Goal: Information Seeking & Learning: Find specific fact

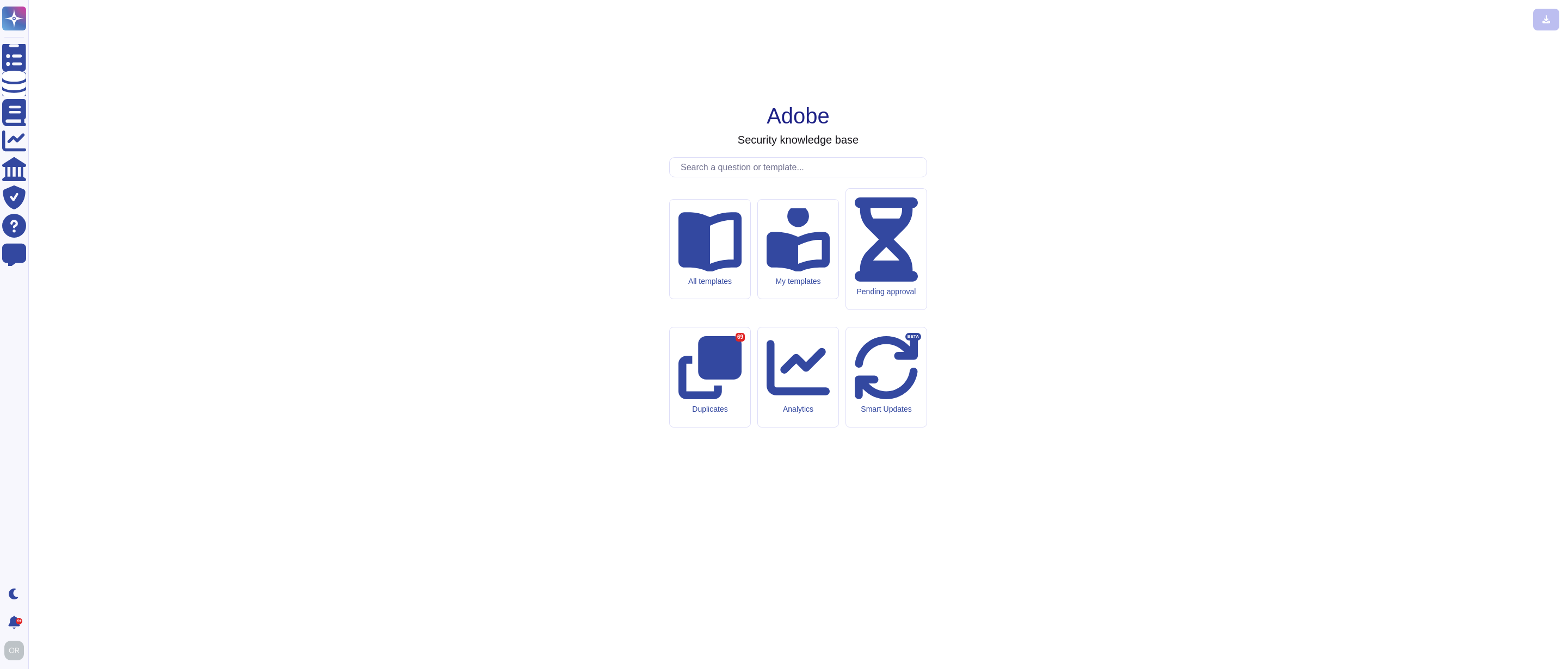
click at [766, 177] on input "text" at bounding box center [801, 167] width 251 height 19
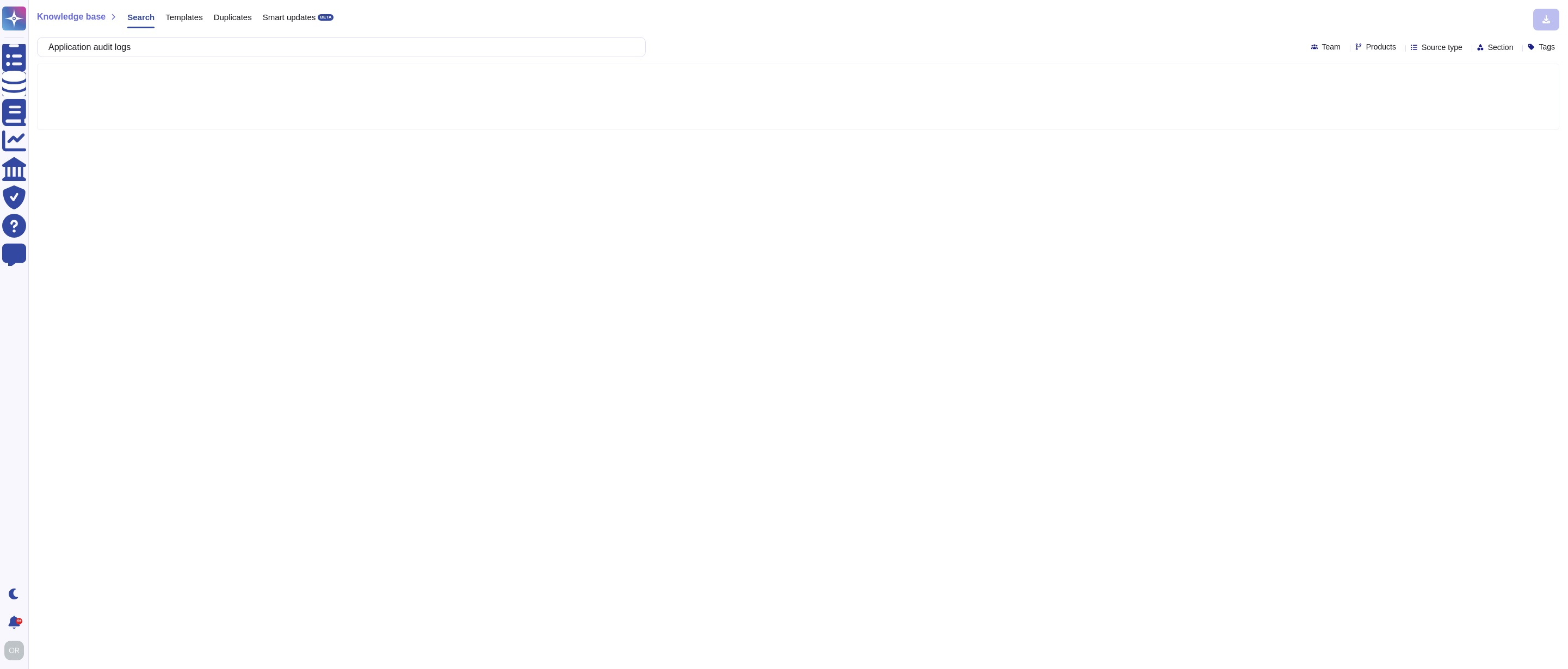
click at [1338, 51] on div "Application audit logs Team Products Source type Section Tags" at bounding box center [798, 46] width 1523 height 20
click at [1366, 44] on span "Products" at bounding box center [1381, 46] width 30 height 8
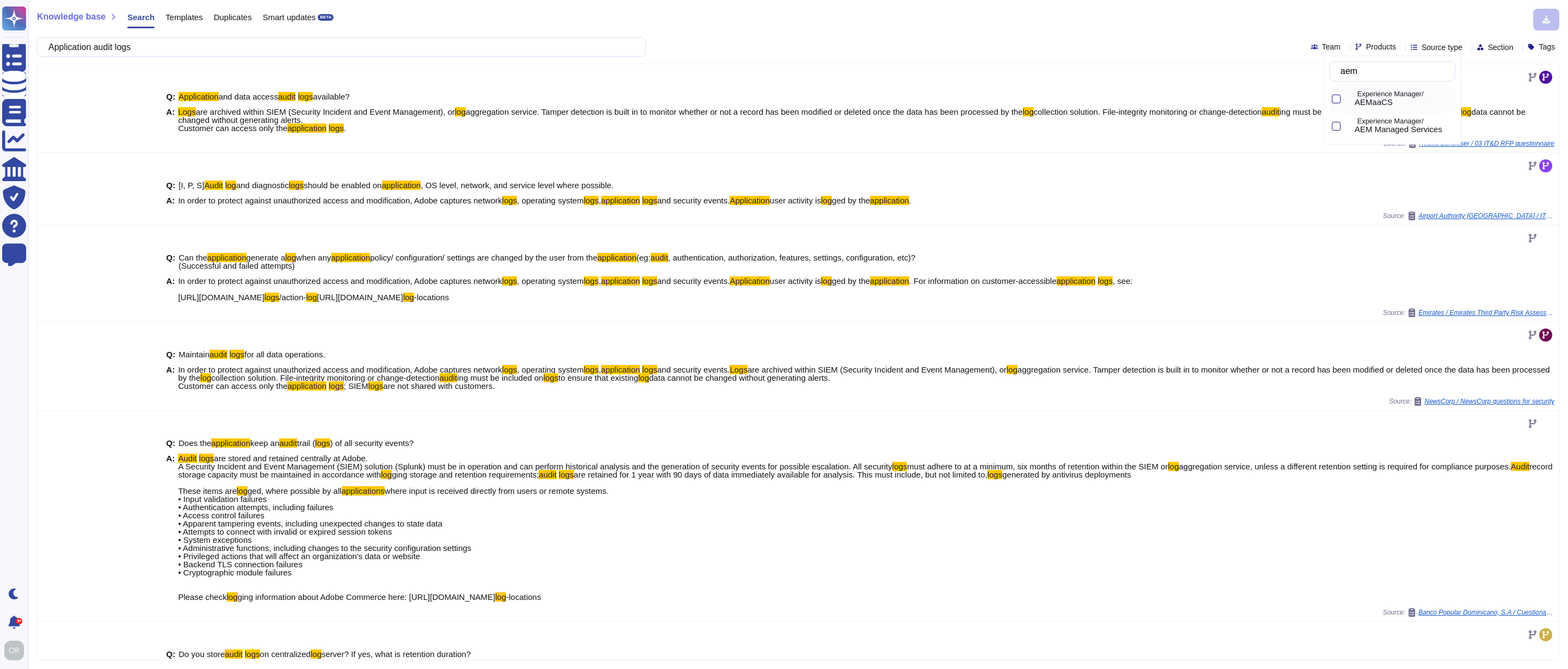
click at [1364, 99] on div "Experience Manager/ AEMaaCS" at bounding box center [1402, 99] width 105 height 17
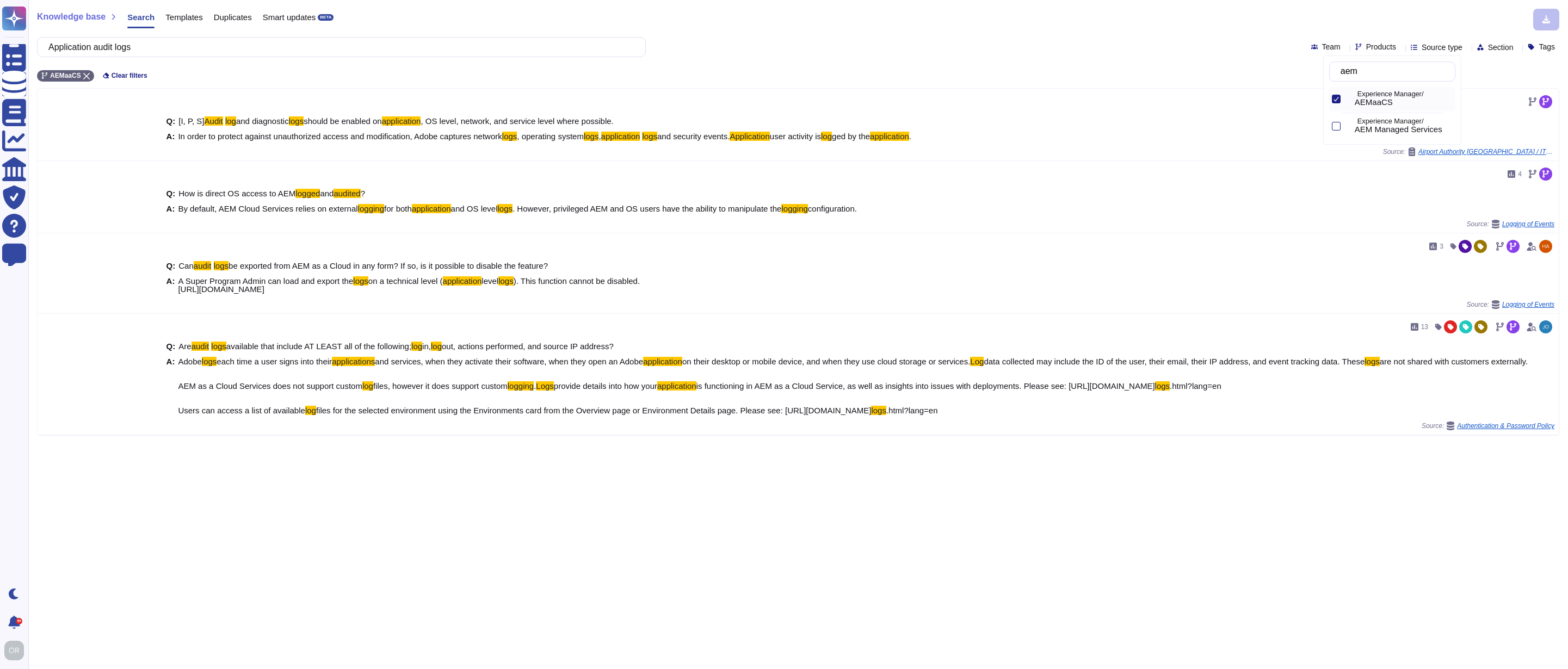
type input "aem"
click at [1384, 124] on p "Experience Manager/" at bounding box center [1404, 122] width 94 height 7
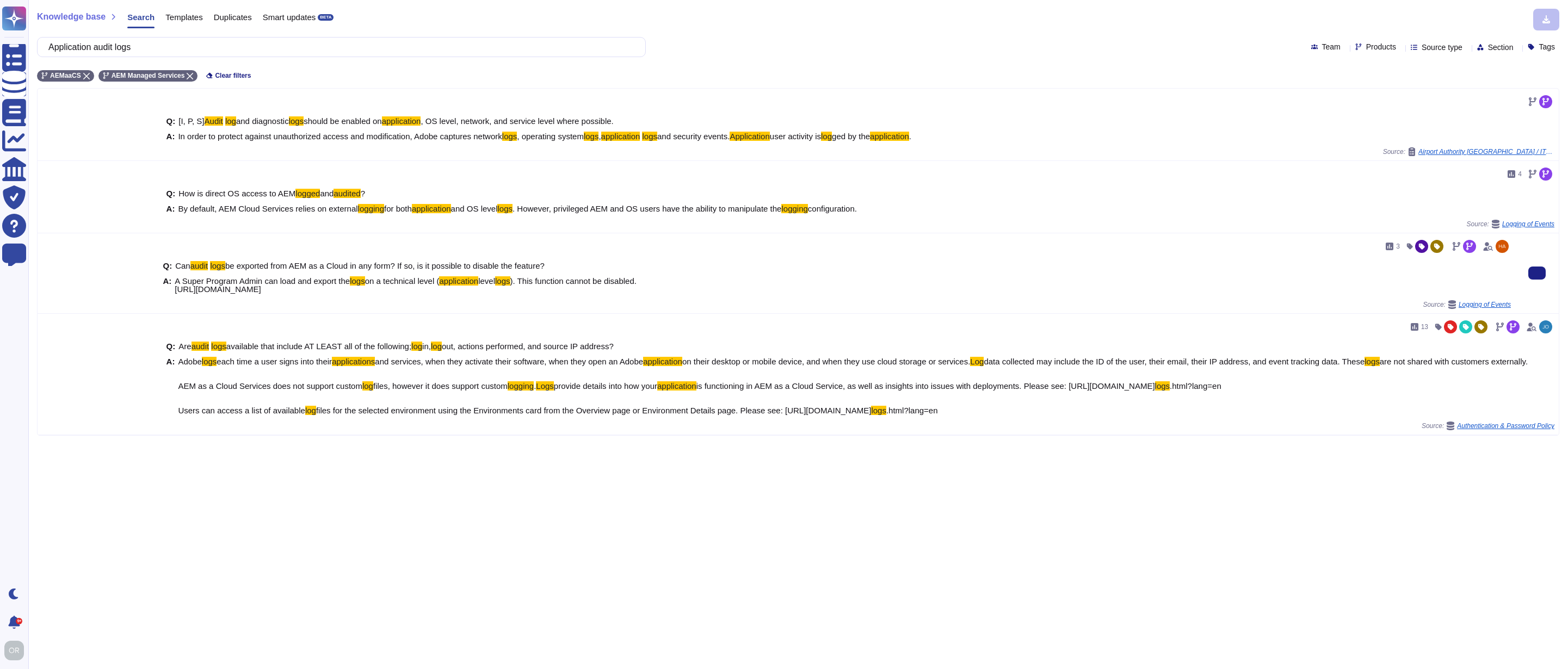
drag, startPoint x: 761, startPoint y: 290, endPoint x: 172, endPoint y: 280, distance: 589.1
click at [172, 280] on div "A: A Super Program Admin can load and export the logs on a technical level ( ap…" at bounding box center [837, 285] width 1348 height 16
copy div "A Super Program Admin can load and export the logs on a technical level ( appli…"
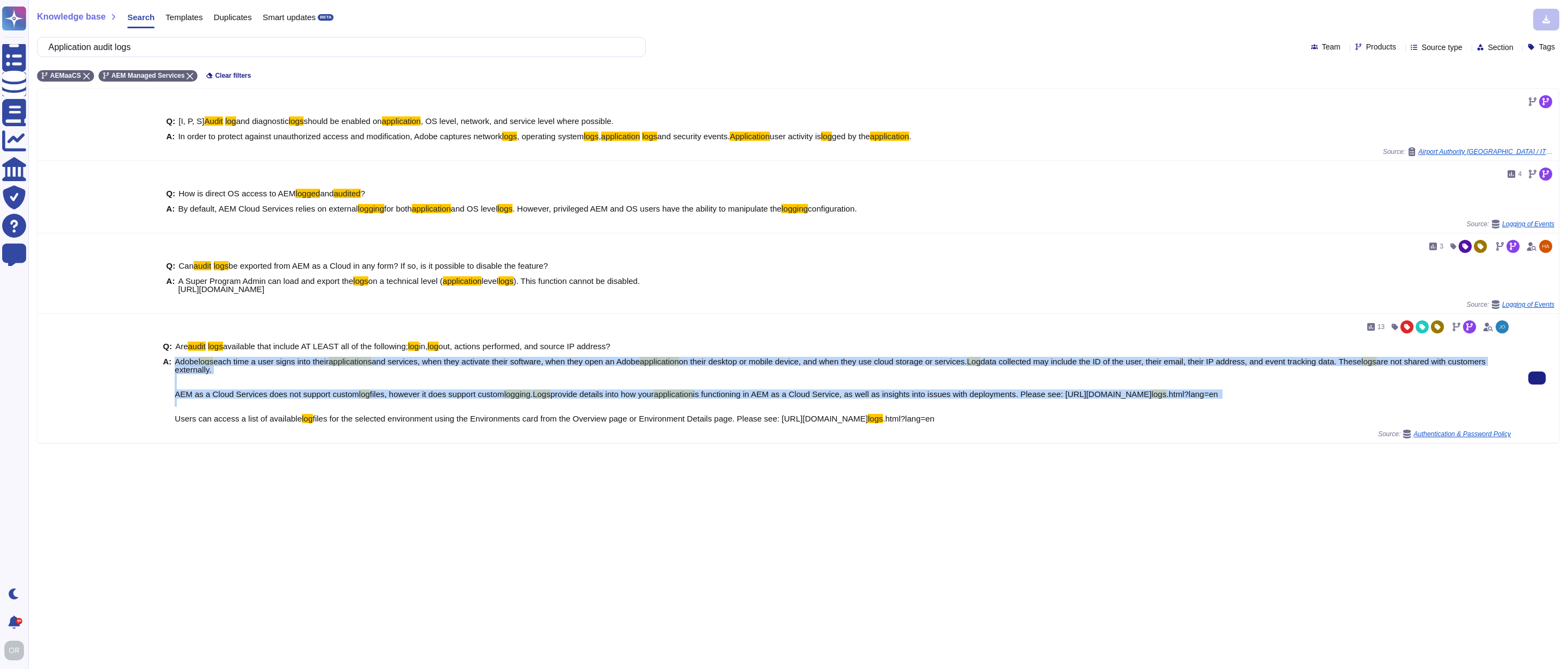
drag, startPoint x: 170, startPoint y: 426, endPoint x: 699, endPoint y: 419, distance: 529.0
click at [699, 419] on div "A: Adobe logs each time a user signs into their applications and services, when…" at bounding box center [837, 389] width 1348 height 65
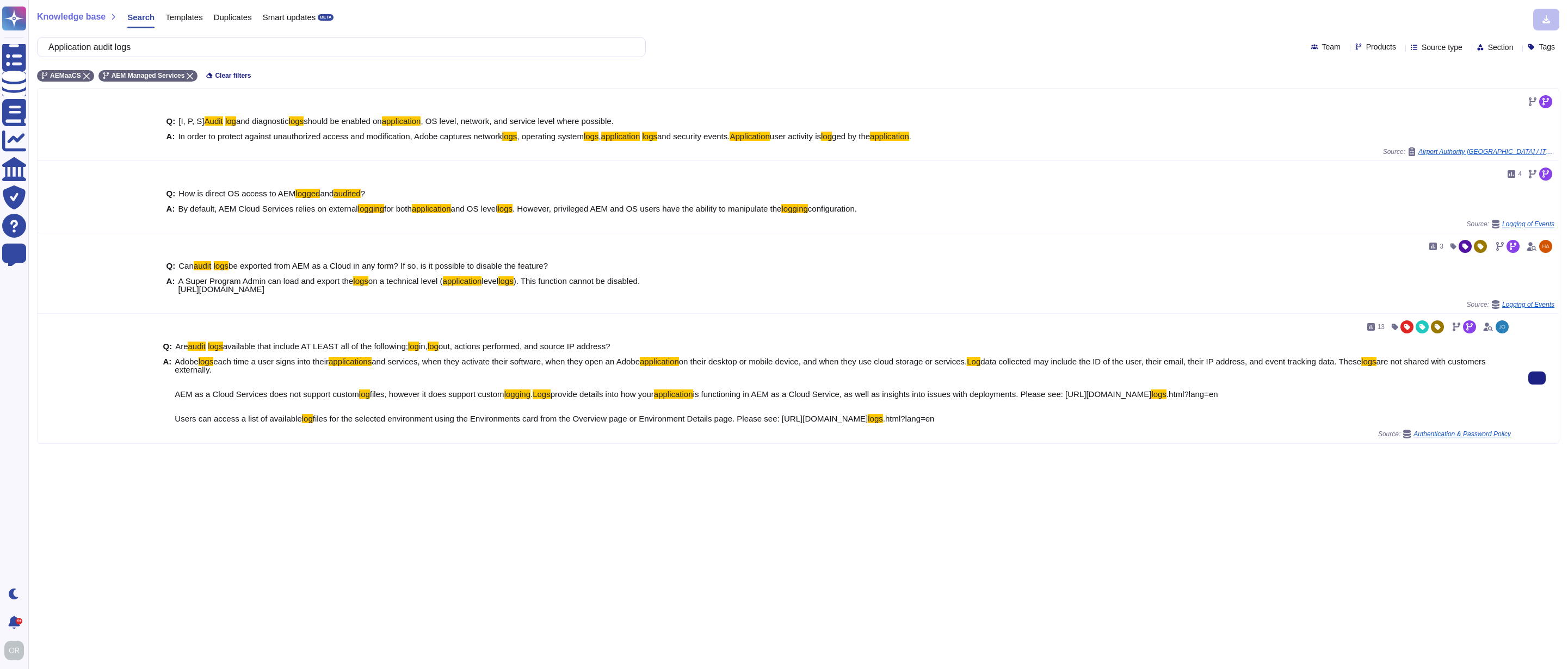
click at [362, 423] on span "files for the selected environment using the Environments card from the Overvie…" at bounding box center [590, 418] width 555 height 9
drag, startPoint x: 174, startPoint y: 427, endPoint x: 1360, endPoint y: 430, distance: 1186.0
click at [1360, 423] on span "Adobe logs each time a user signs into their applications and services, when th…" at bounding box center [842, 389] width 1336 height 65
copy span "Users can access a list of available log files for the selected environment usi…"
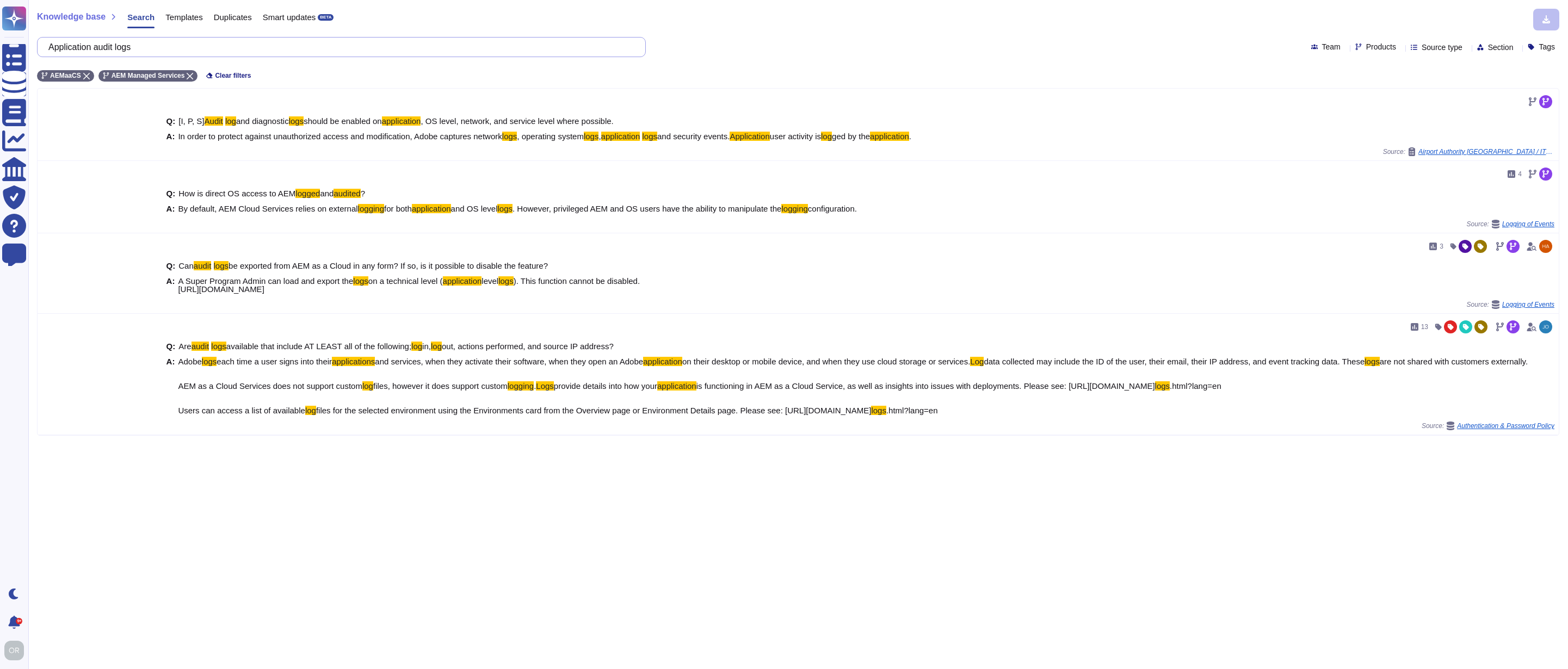
drag, startPoint x: 178, startPoint y: 48, endPoint x: 46, endPoint y: 47, distance: 132.0
click at [46, 47] on div "Application audit logs" at bounding box center [341, 46] width 608 height 20
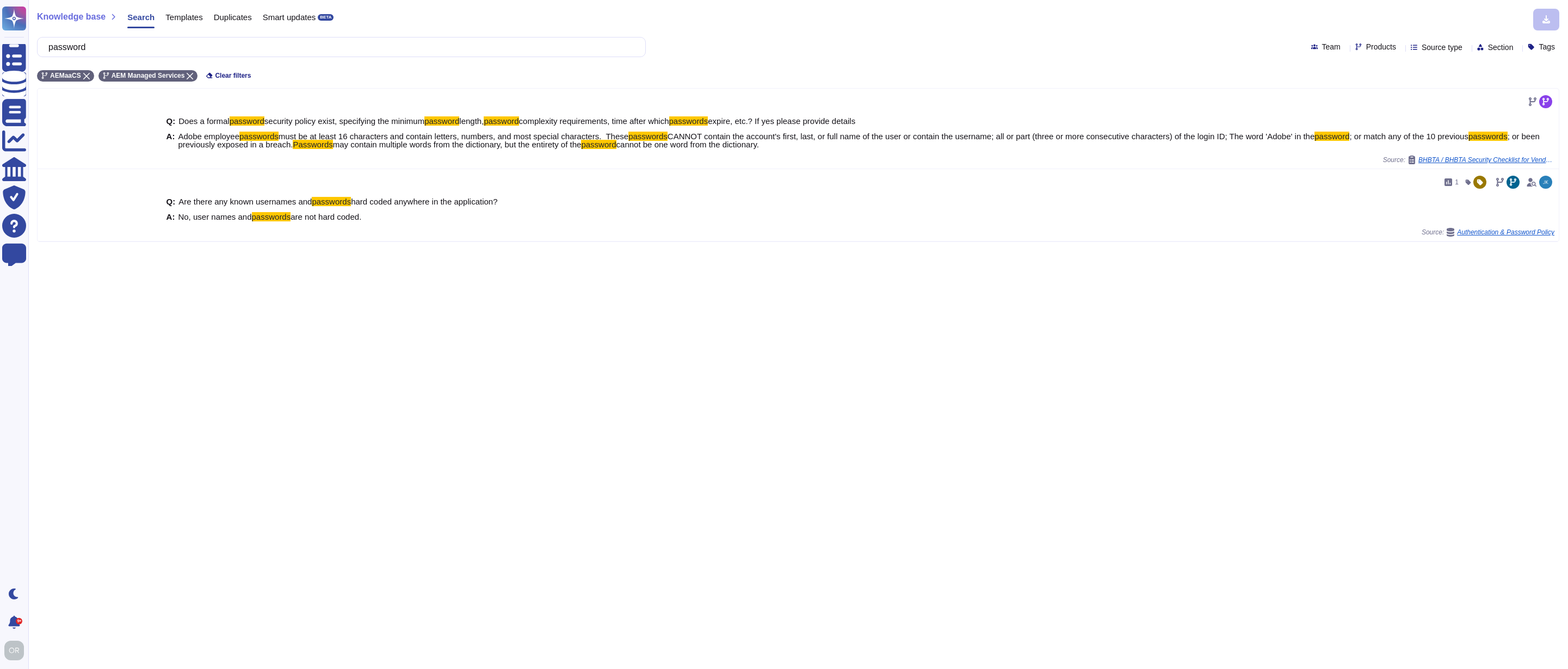
type input "password"
click at [1366, 44] on span "Products" at bounding box center [1381, 46] width 30 height 8
click at [1353, 69] on input "text" at bounding box center [1395, 71] width 119 height 19
type input "wide"
click at [1346, 103] on div at bounding box center [1347, 99] width 4 height 13
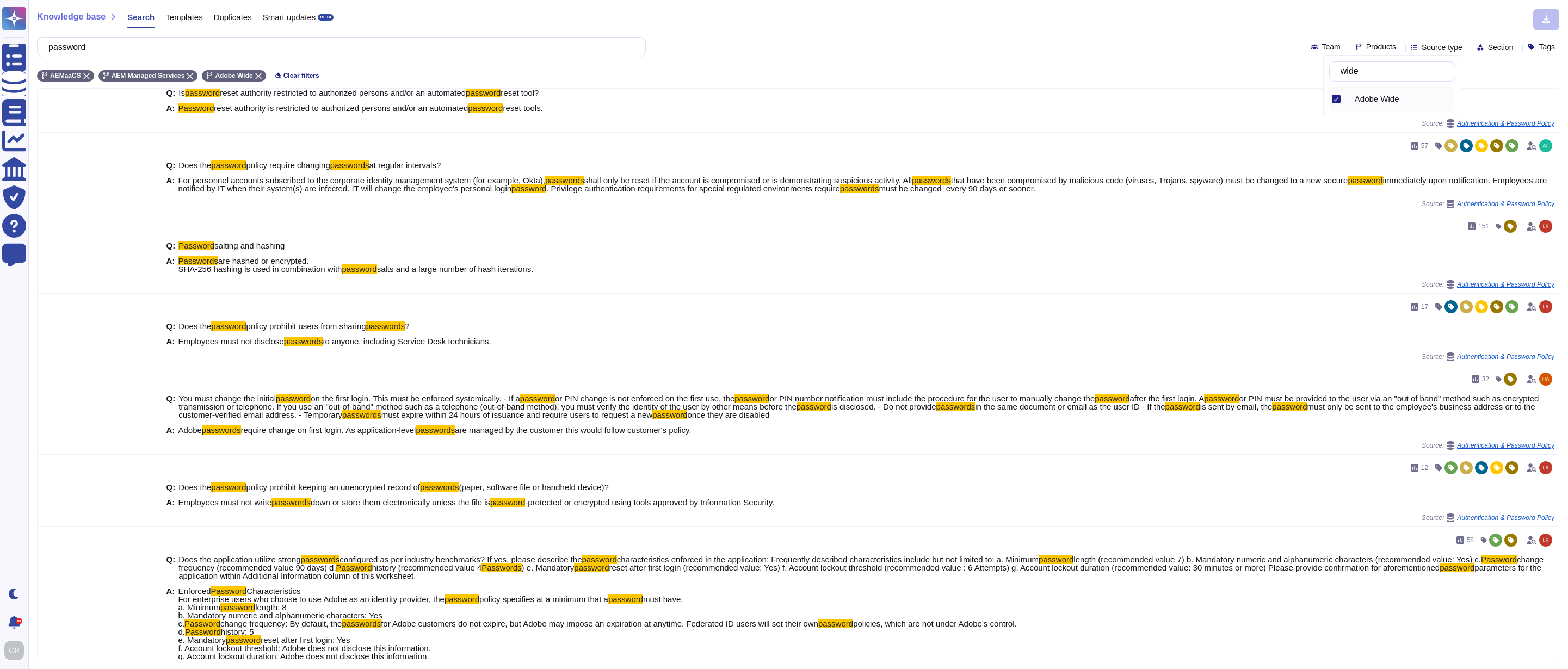
scroll to position [429, 0]
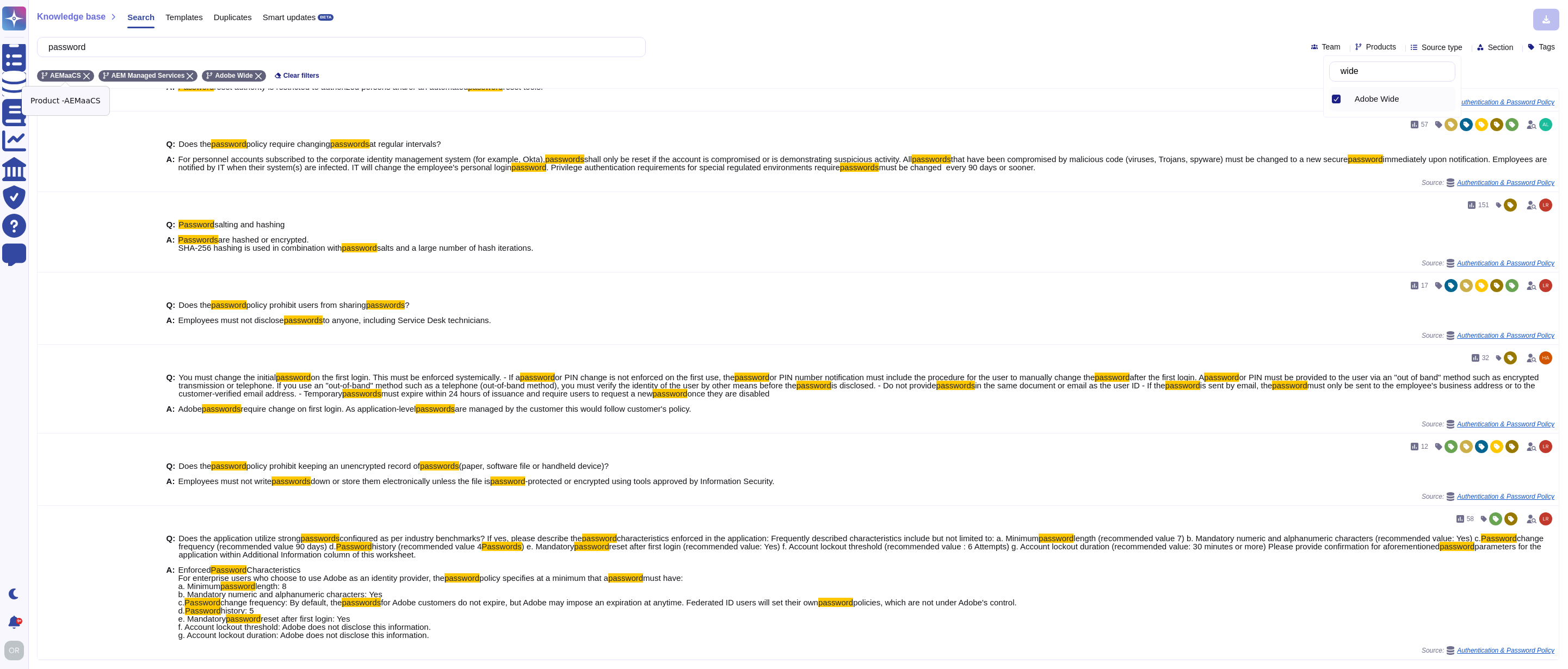
click at [91, 79] on div "AEMaaCS" at bounding box center [65, 75] width 58 height 11
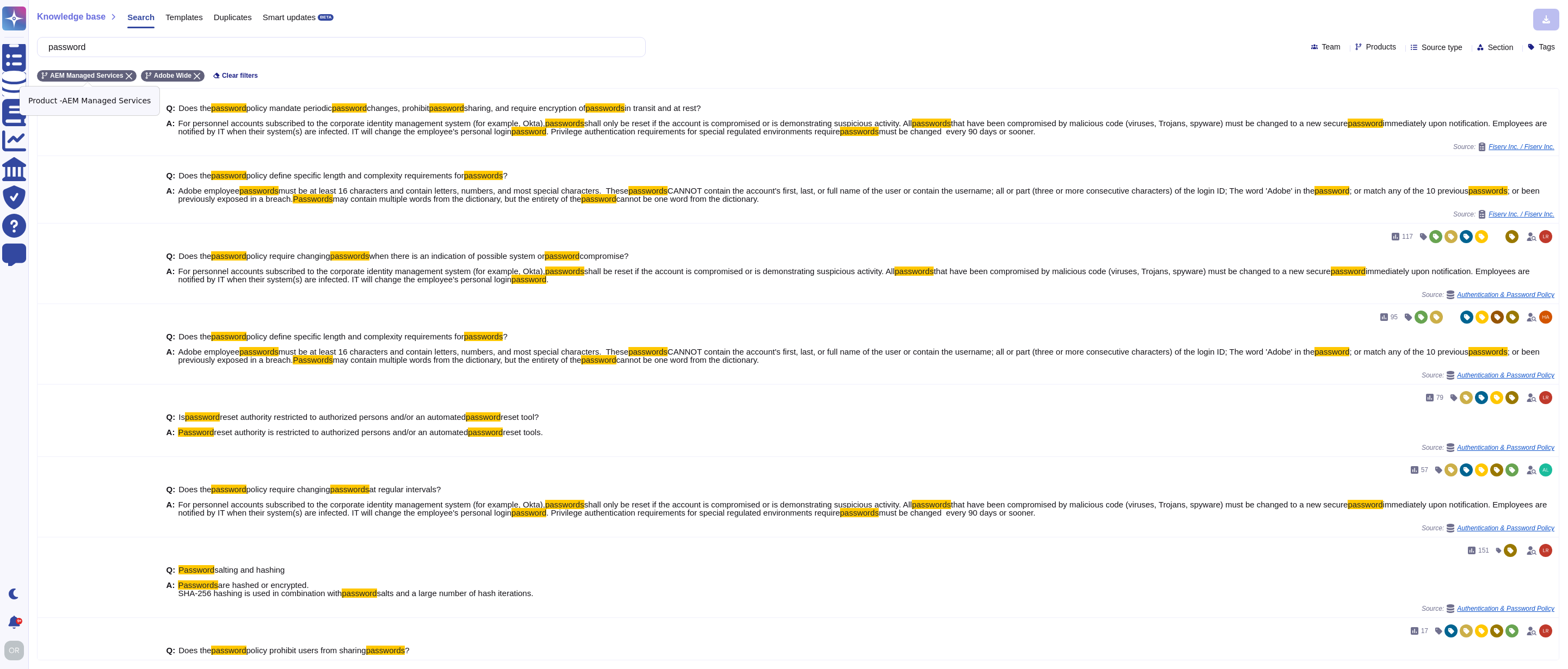
click at [127, 75] on div "AEM Managed Services" at bounding box center [87, 75] width 100 height 11
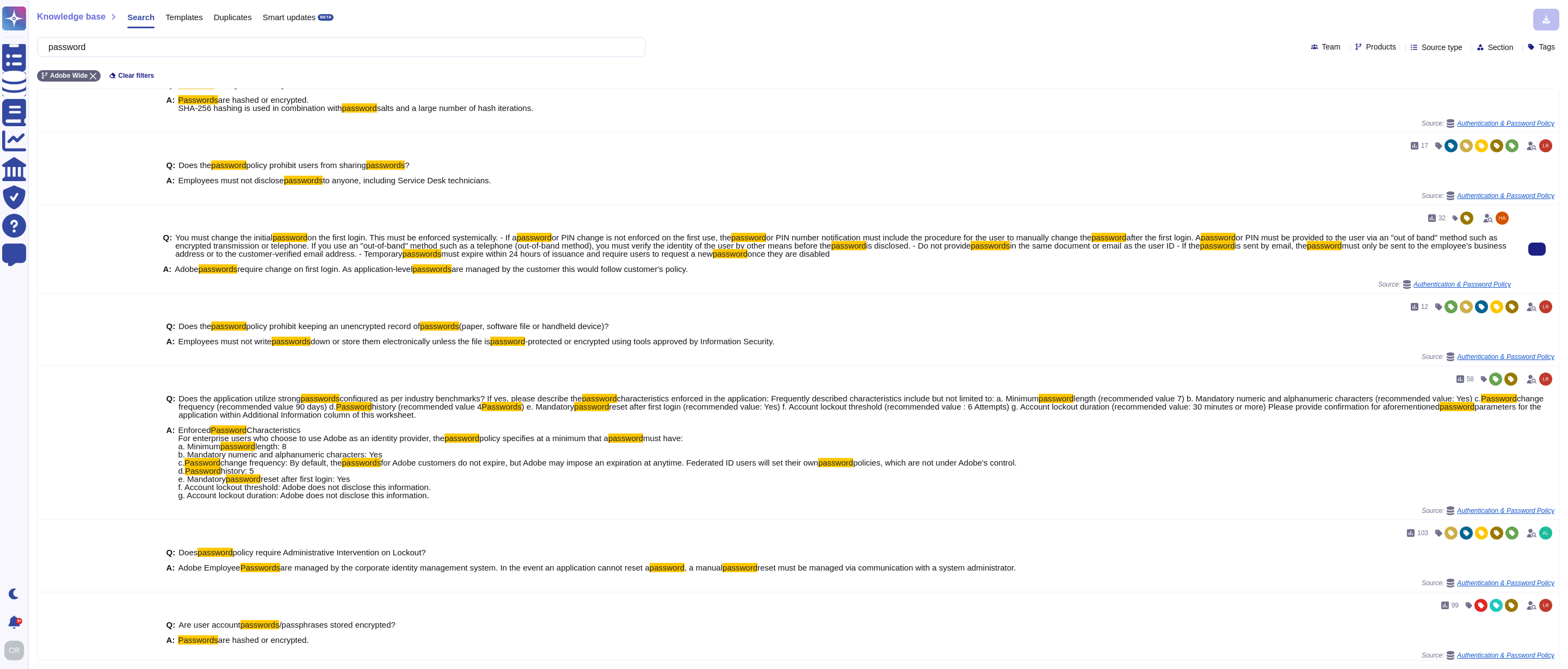
scroll to position [493, 0]
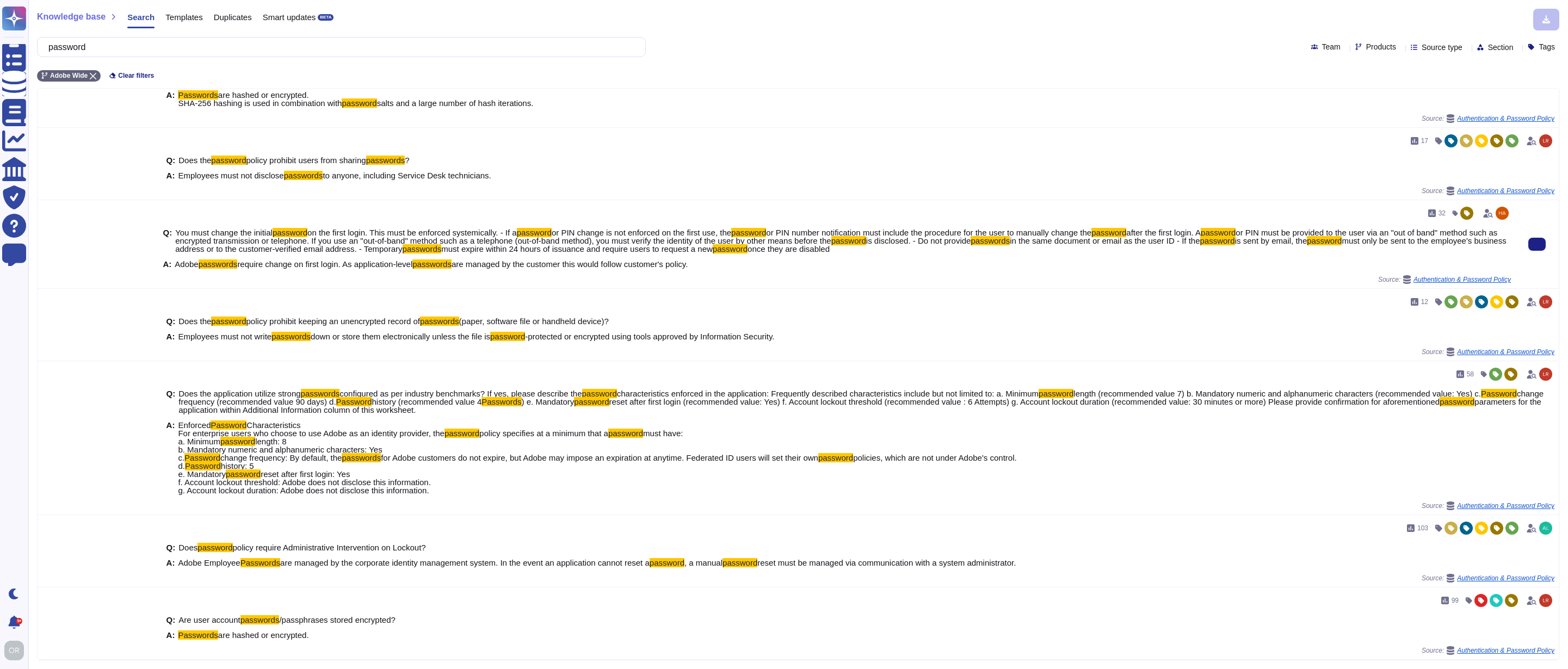
drag, startPoint x: 716, startPoint y: 263, endPoint x: 187, endPoint y: 262, distance: 529.0
click at [187, 262] on div "A: Adobe passwords require change on first login. As application-level password…" at bounding box center [837, 264] width 1348 height 9
click at [587, 264] on span "are managed by the customer this would follow customer's policy." at bounding box center [569, 263] width 236 height 9
drag, startPoint x: 714, startPoint y: 262, endPoint x: 174, endPoint y: 262, distance: 540.0
click at [174, 262] on div "A: Adobe passwords require change on first login. As application-level password…" at bounding box center [837, 264] width 1348 height 9
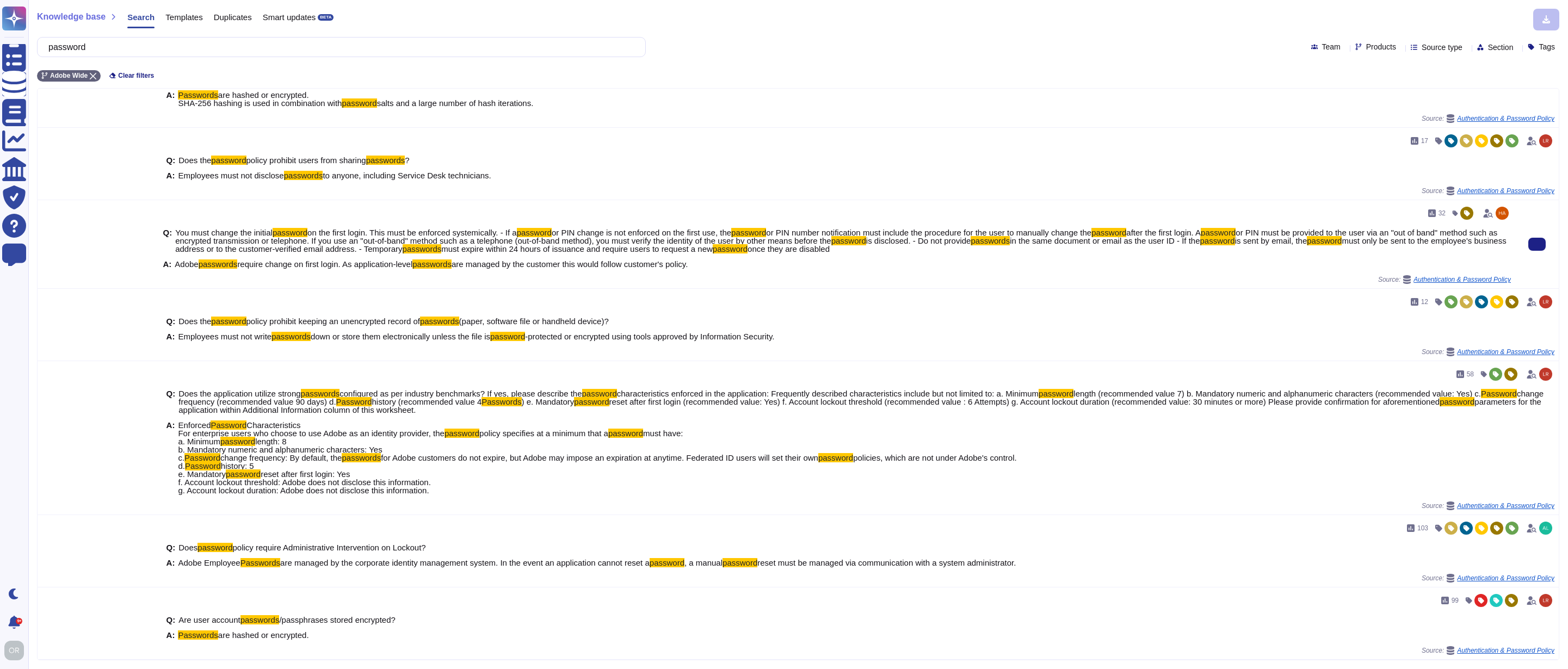
click at [174, 262] on span "Adobe" at bounding box center [185, 263] width 23 height 9
drag, startPoint x: 174, startPoint y: 262, endPoint x: 726, endPoint y: 266, distance: 552.0
click at [726, 266] on div "A: Adobe passwords require change on first login. As application-level password…" at bounding box center [837, 264] width 1348 height 9
copy span "Adobe passwords require change on first login. As application-level passwords a…"
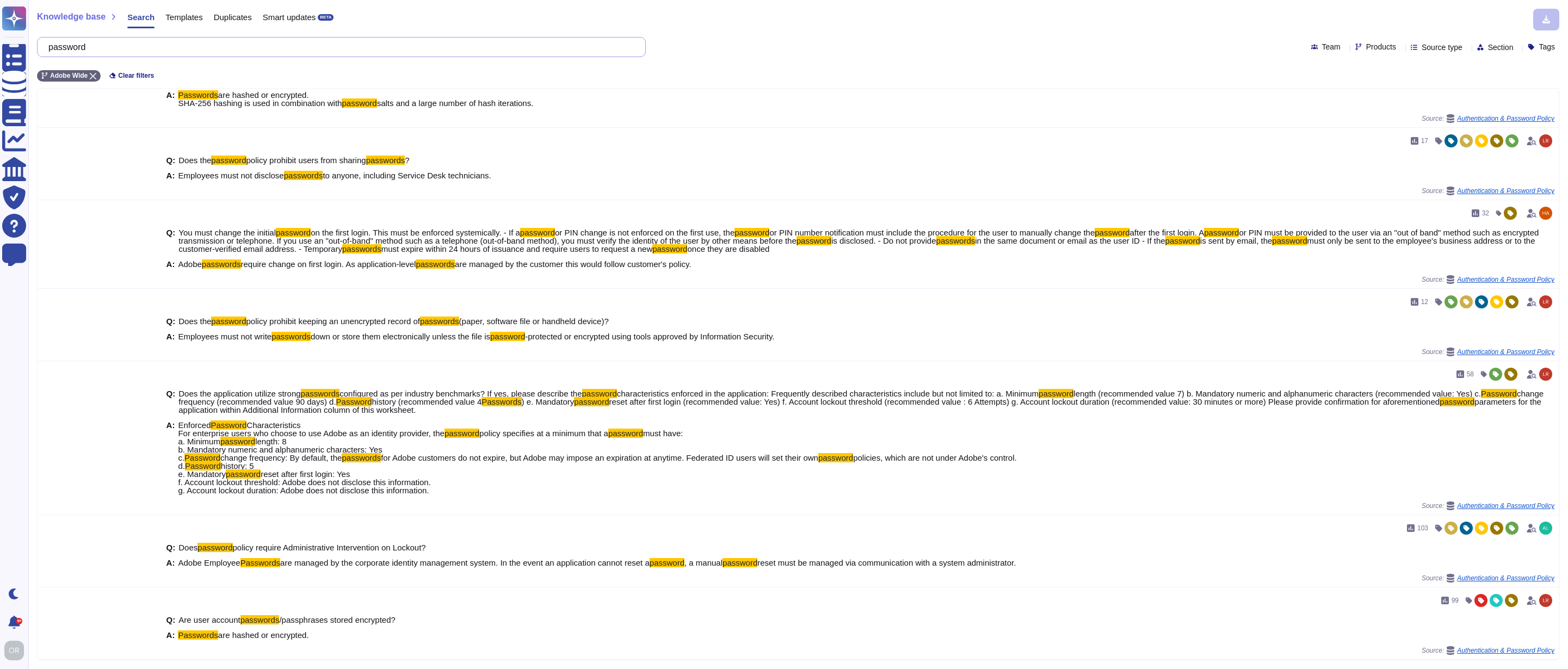
click at [157, 50] on input "password" at bounding box center [338, 47] width 591 height 19
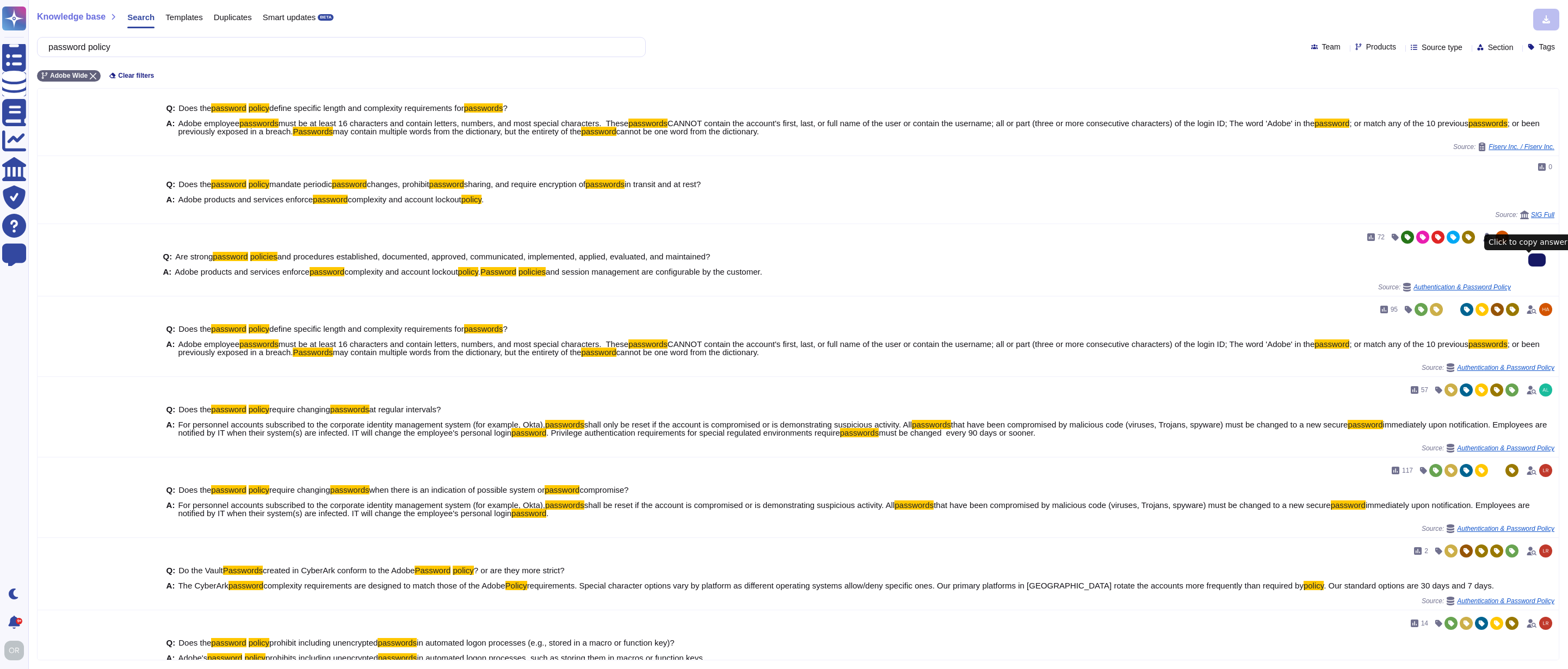
type input "password policy"
